Goal: Task Accomplishment & Management: Manage account settings

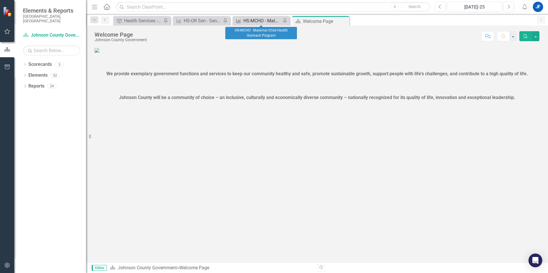
click at [259, 20] on div "HS-MCHO - Maternal Child Health Outreach Program" at bounding box center [262, 20] width 38 height 7
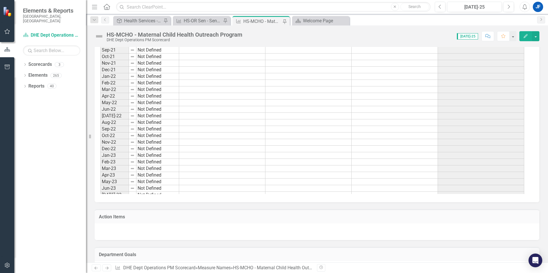
scroll to position [473, 0]
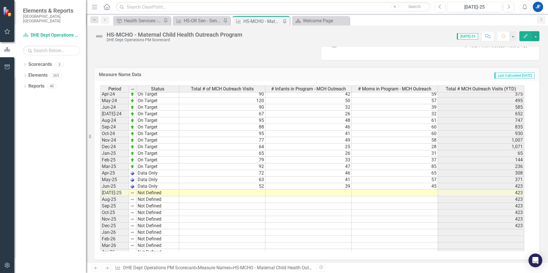
click at [260, 193] on tbody "Oct-23 Not Defined Nov-23 Not Defined Dec-23 Not Defined Jan-24 Not Defined 94 …" at bounding box center [312, 179] width 424 height 257
click at [259, 193] on td at bounding box center [222, 193] width 86 height 7
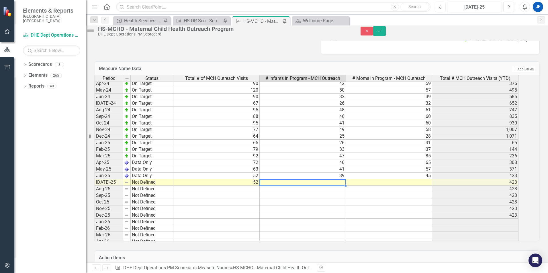
click at [275, 186] on td at bounding box center [303, 182] width 86 height 7
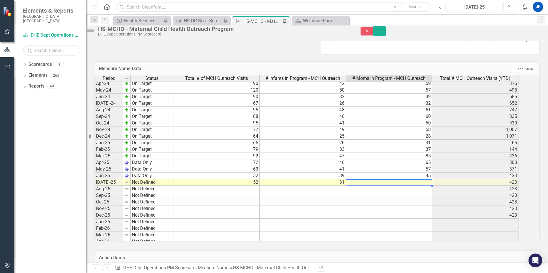
click at [383, 186] on td at bounding box center [389, 182] width 86 height 7
type textarea "34"
click at [382, 33] on icon "Save" at bounding box center [379, 31] width 5 height 4
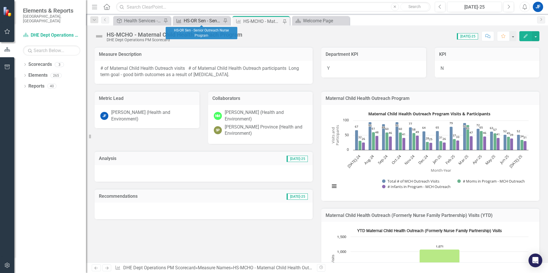
click at [201, 22] on div "HS-OR Sen - Senior Outreach Nurse Program" at bounding box center [203, 20] width 38 height 7
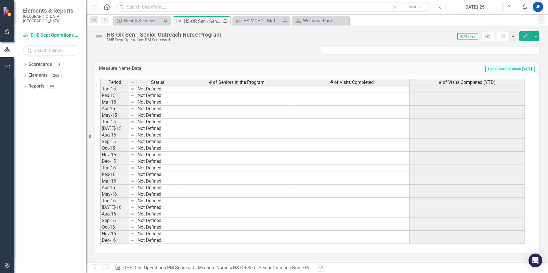
click at [381, 81] on div "# of Visits Completed" at bounding box center [351, 82] width 115 height 6
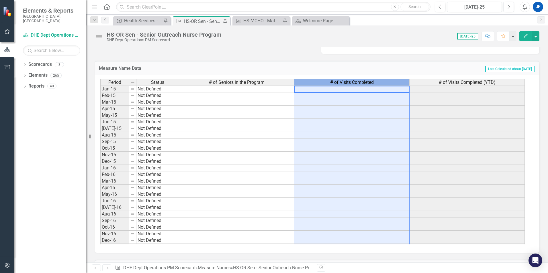
click at [431, 82] on div "# of Visits Completed (YTD)" at bounding box center [467, 82] width 115 height 6
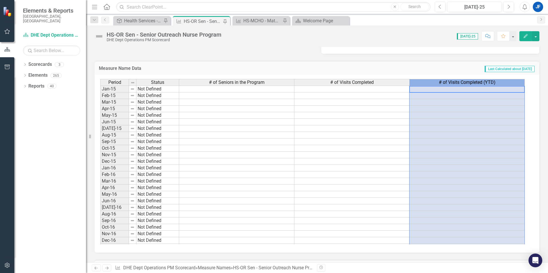
click at [419, 82] on div "# of Visits Completed (YTD)" at bounding box center [467, 82] width 115 height 6
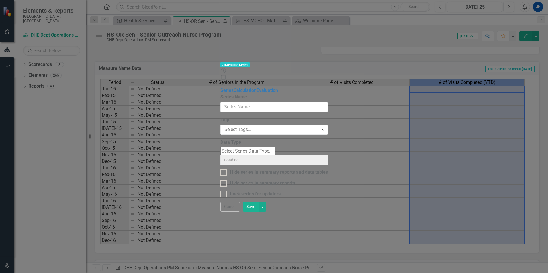
type input "# of Visits Completed (YTD)"
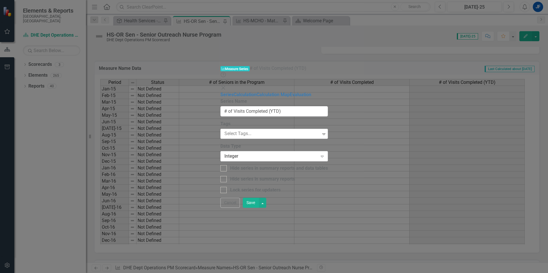
click at [226, 86] on icon "Close" at bounding box center [223, 88] width 6 height 5
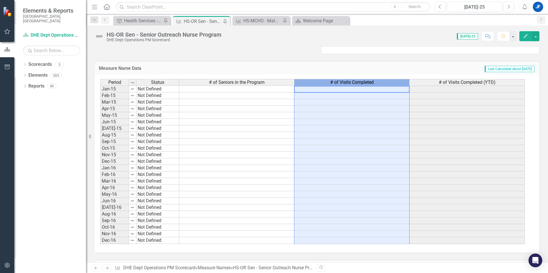
click at [387, 82] on div "# of Visits Completed" at bounding box center [351, 82] width 115 height 6
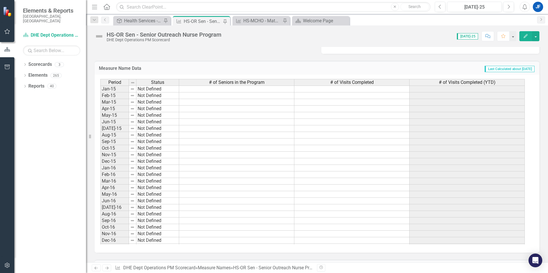
click at [528, 36] on icon "Edit" at bounding box center [525, 36] width 5 height 4
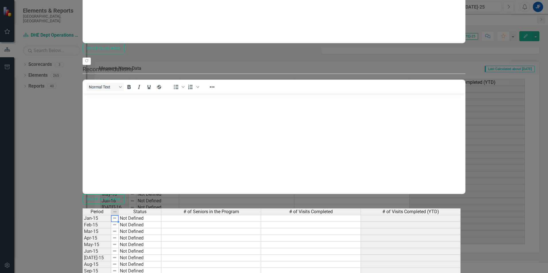
click at [111, 215] on td "Jan-15" at bounding box center [97, 218] width 29 height 7
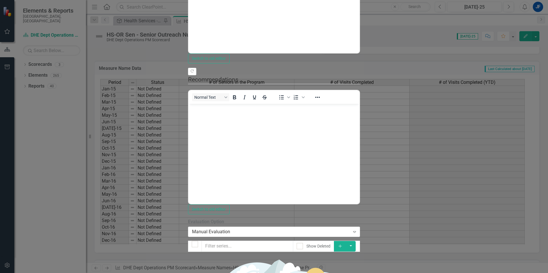
click at [343, 244] on icon "Add" at bounding box center [340, 246] width 5 height 4
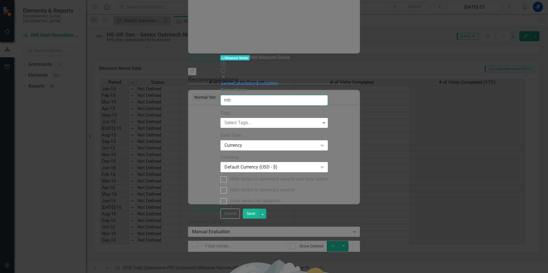
type input "m"
type input "Number of Telephone Visits"
click at [254, 142] on div "Currency" at bounding box center [270, 145] width 93 height 7
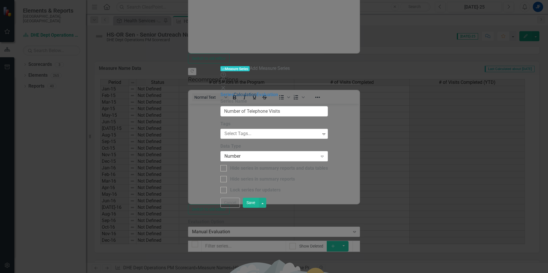
click at [234, 92] on link "Calculation" at bounding box center [245, 94] width 23 height 5
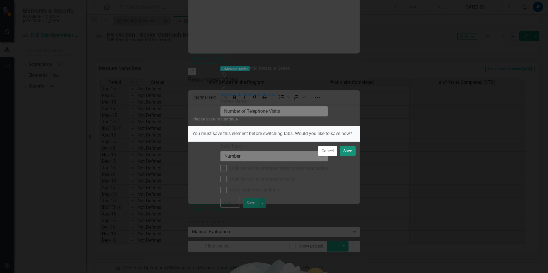
click at [350, 152] on button "Save" at bounding box center [348, 151] width 16 height 10
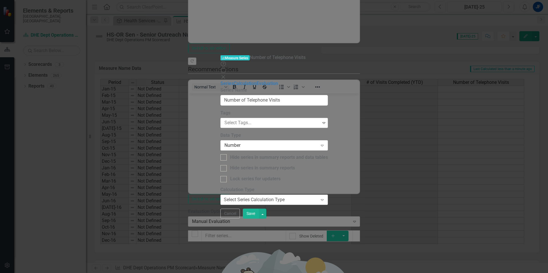
click at [325, 198] on icon "Expand" at bounding box center [322, 200] width 6 height 5
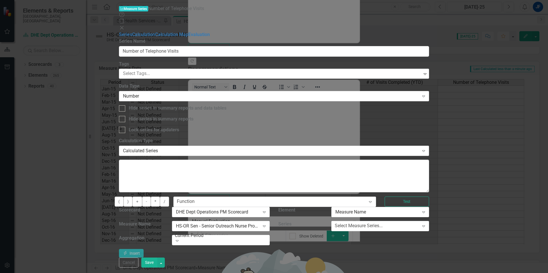
click at [426, 149] on icon "Expand" at bounding box center [424, 151] width 6 height 5
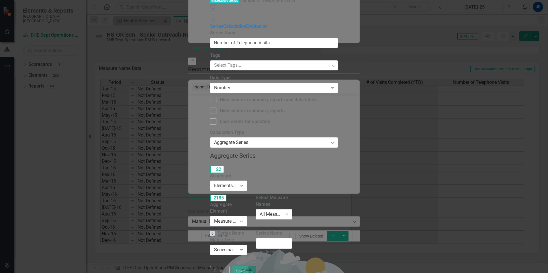
click at [292, 210] on div "Expand" at bounding box center [287, 214] width 10 height 9
click at [244, 184] on icon "Expand" at bounding box center [241, 186] width 6 height 5
click at [244, 219] on icon "Expand" at bounding box center [241, 221] width 6 height 5
click at [244, 248] on icon "Expand" at bounding box center [241, 250] width 6 height 5
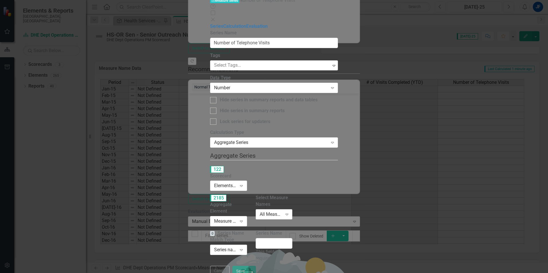
click at [282, 211] on div "All Measure Names" at bounding box center [271, 214] width 23 height 7
click at [232, 183] on div "Elements in all Scorecards" at bounding box center [225, 186] width 23 height 7
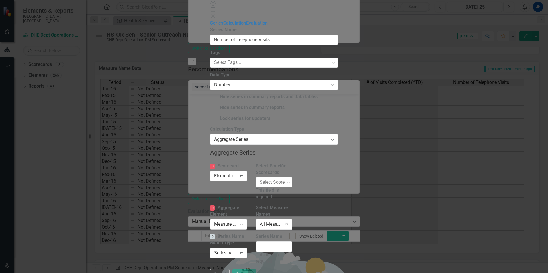
click at [237, 221] on div "Measure Name" at bounding box center [225, 224] width 23 height 7
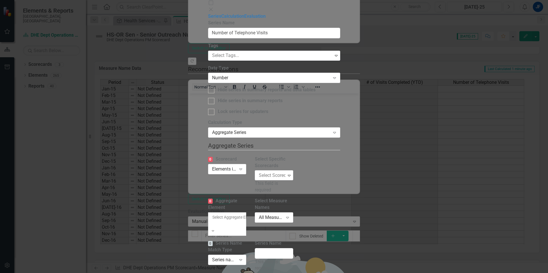
drag, startPoint x: 429, startPoint y: 198, endPoint x: 498, endPoint y: 237, distance: 79.2
click at [340, 198] on div "By default, series in ClearPoint are not calculated. So, if you leave the form …" at bounding box center [274, 198] width 132 height 157
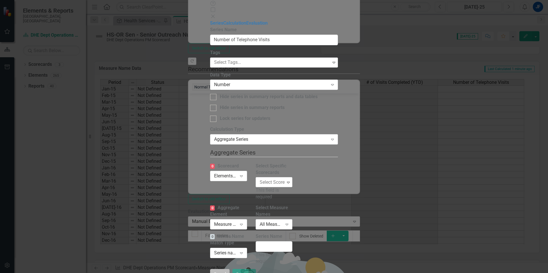
click at [230, 269] on button "Cancel" at bounding box center [219, 274] width 19 height 10
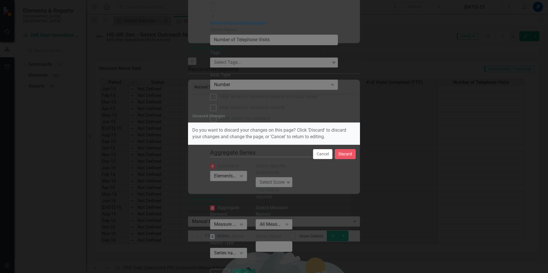
click at [345, 149] on div "Cancel Discard" at bounding box center [274, 154] width 172 height 19
click at [348, 155] on button "Discard" at bounding box center [345, 154] width 21 height 10
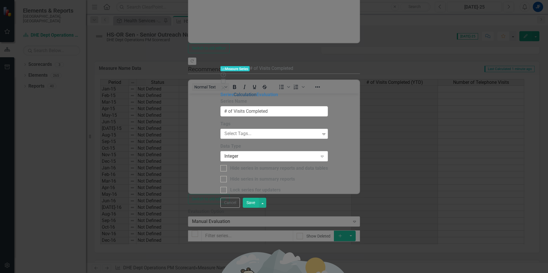
click at [234, 92] on link "Calculation" at bounding box center [245, 94] width 23 height 5
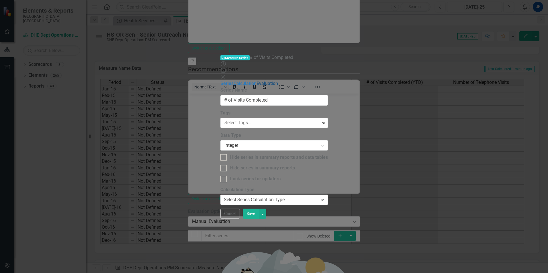
click at [256, 81] on link "Evaluation" at bounding box center [266, 83] width 21 height 5
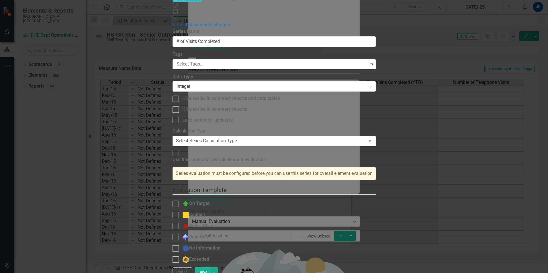
click at [173, 22] on link "Series" at bounding box center [179, 24] width 13 height 5
click at [192, 268] on button "Cancel" at bounding box center [182, 273] width 19 height 10
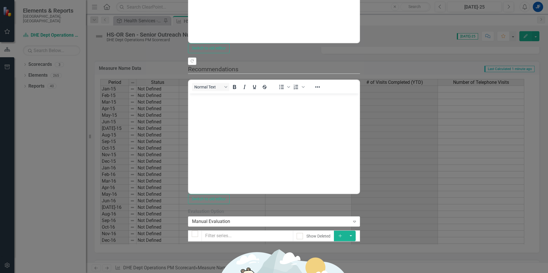
drag, startPoint x: 536, startPoint y: 117, endPoint x: 532, endPoint y: 84, distance: 33.5
drag, startPoint x: 534, startPoint y: 117, endPoint x: 534, endPoint y: 107, distance: 10.3
drag, startPoint x: 536, startPoint y: 118, endPoint x: 534, endPoint y: 107, distance: 10.7
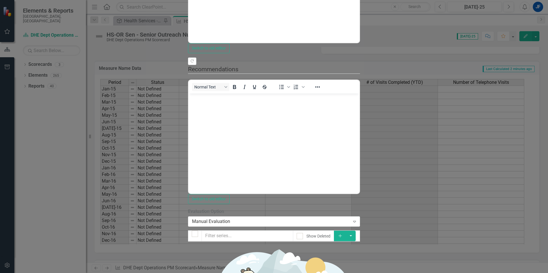
drag, startPoint x: 164, startPoint y: 118, endPoint x: 165, endPoint y: 94, distance: 23.8
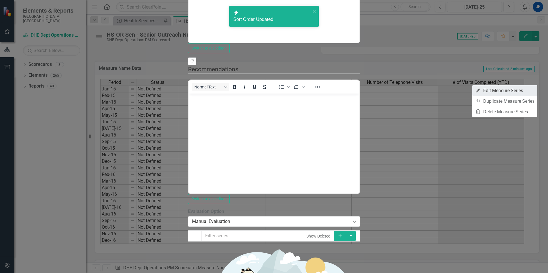
click at [511, 89] on link "Edit Edit Measure Series" at bounding box center [504, 90] width 65 height 11
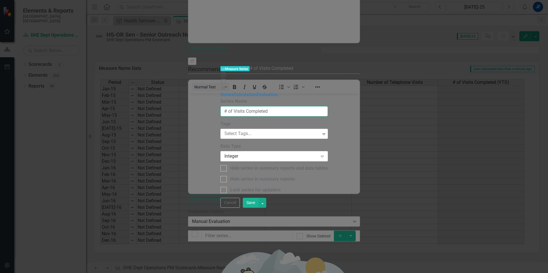
click at [220, 106] on input "# of Visits Completed" at bounding box center [273, 111] width 107 height 11
type input "# of Home Visits Completed"
click at [259, 208] on button "Save" at bounding box center [251, 203] width 16 height 10
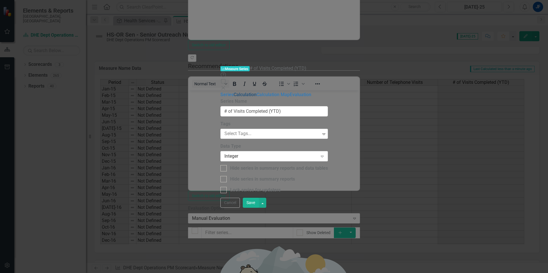
click at [234, 92] on link "Calculation" at bounding box center [245, 94] width 23 height 5
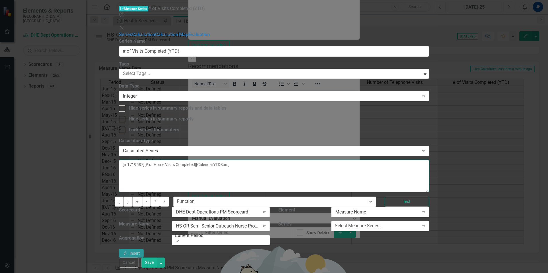
click at [301, 160] on textarea "[m1719587][# of Home Visits Completed][CalendarYTDSum]" at bounding box center [274, 176] width 310 height 33
click at [142, 197] on button "+" at bounding box center [137, 202] width 10 height 10
click at [426, 210] on icon "Expand" at bounding box center [424, 212] width 6 height 5
click at [429, 222] on div "Expand" at bounding box center [423, 226] width 10 height 9
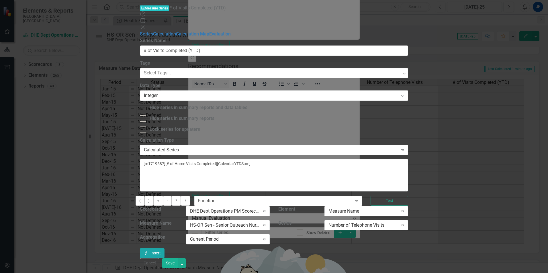
click at [164, 248] on button "Insert Insert" at bounding box center [152, 253] width 25 height 10
click at [408, 159] on textarea "[m1719587][# of Home Visits Completed] + [m1719587][Number of Telephone Visits]…" at bounding box center [274, 175] width 268 height 33
type textarea "[m1719587][# of Home Visits Completed] + [m1719587][Number of Telephone Visits]…"
click at [178, 267] on button "Save" at bounding box center [170, 263] width 16 height 10
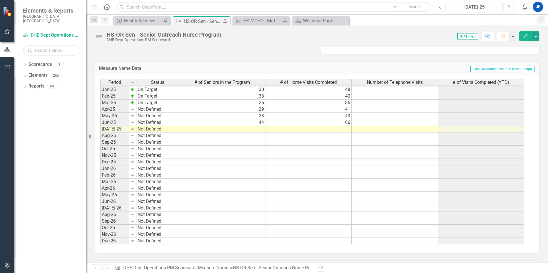
scroll to position [762, 0]
